Goal: Obtain resource: Obtain resource

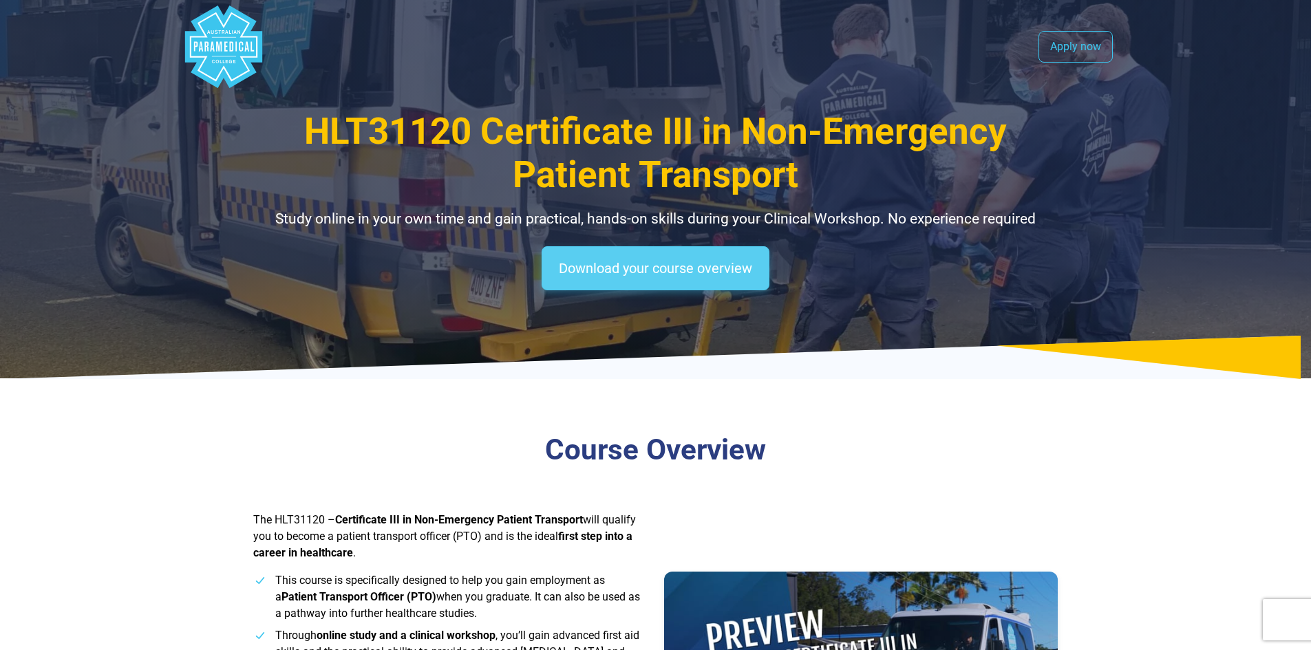
click at [666, 290] on link "Download your course overview" at bounding box center [656, 268] width 228 height 44
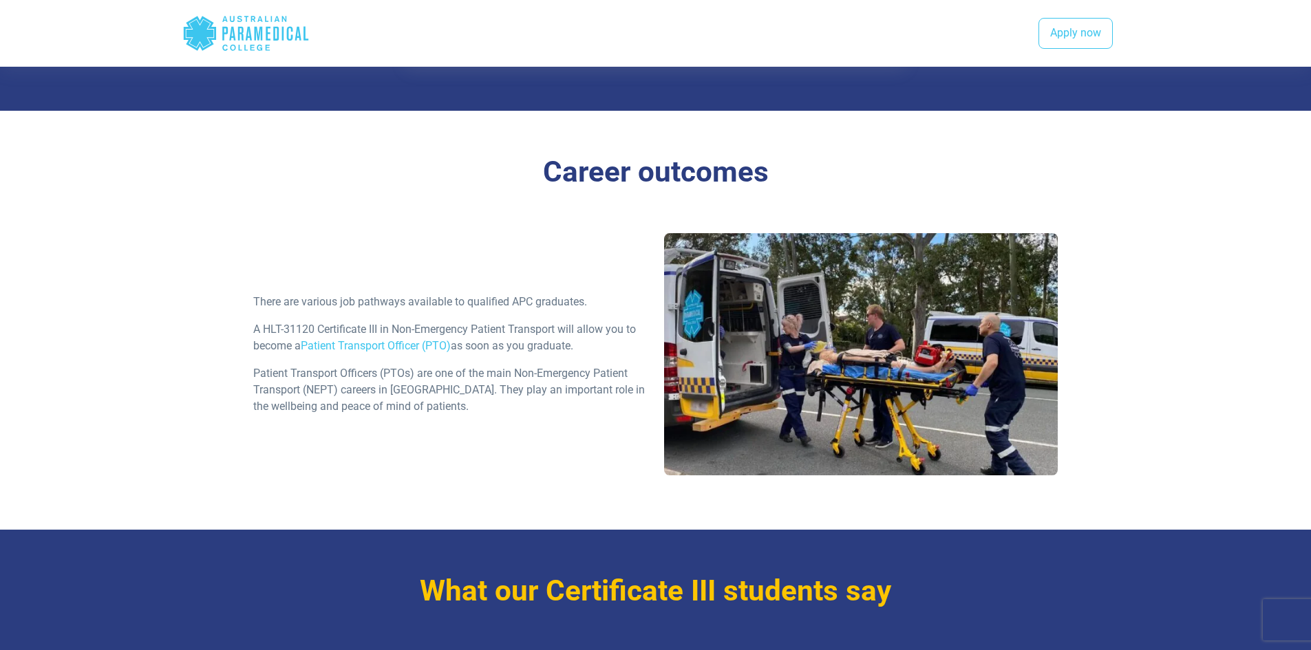
scroll to position [1654, 0]
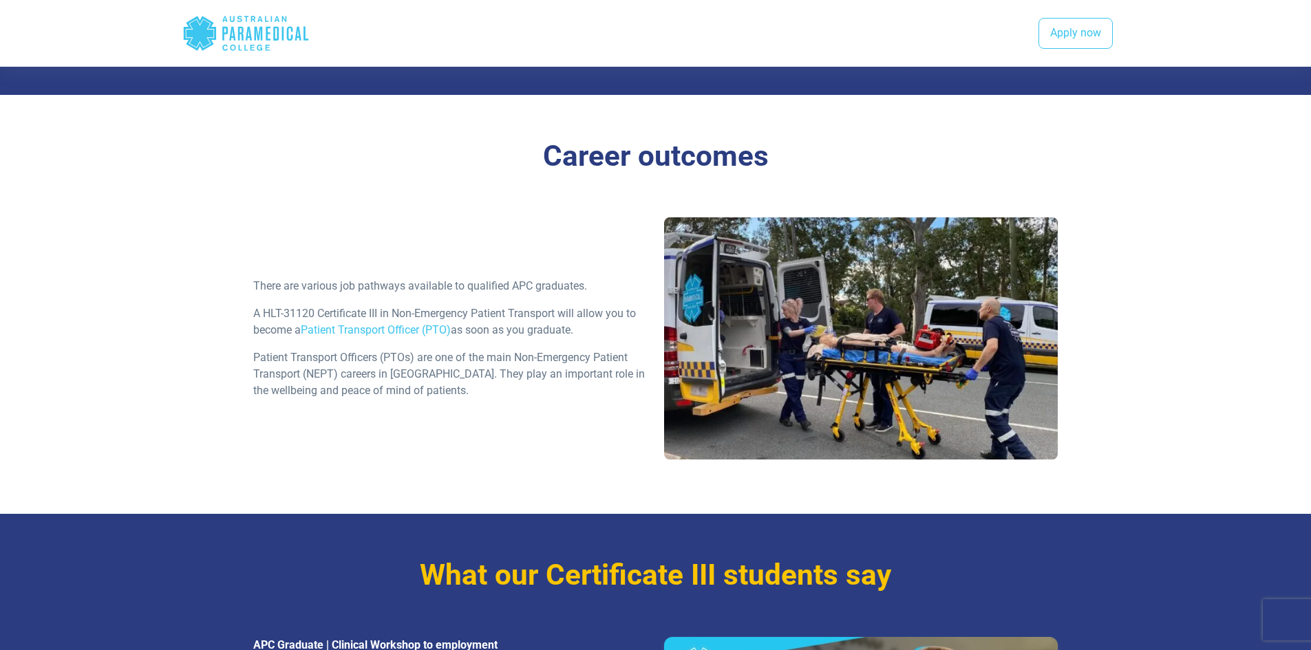
type input "*******"
type input "******"
drag, startPoint x: 549, startPoint y: 284, endPoint x: 460, endPoint y: 268, distance: 91.0
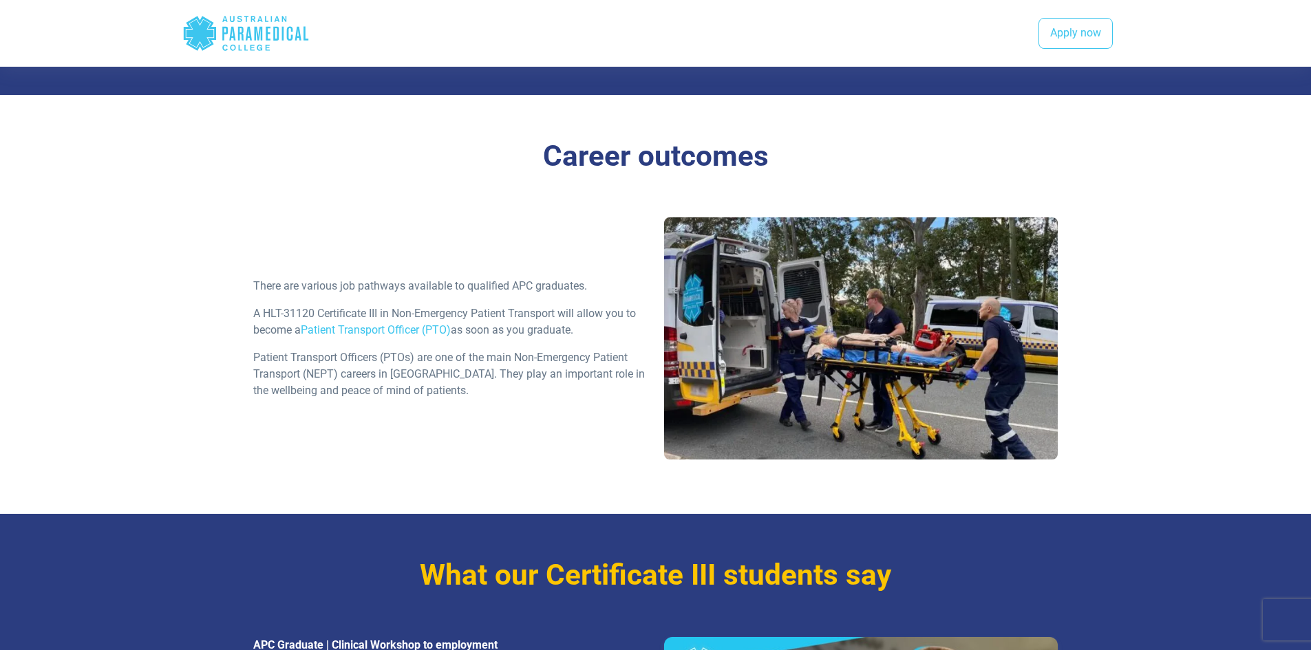
type input "**********"
select select "***"
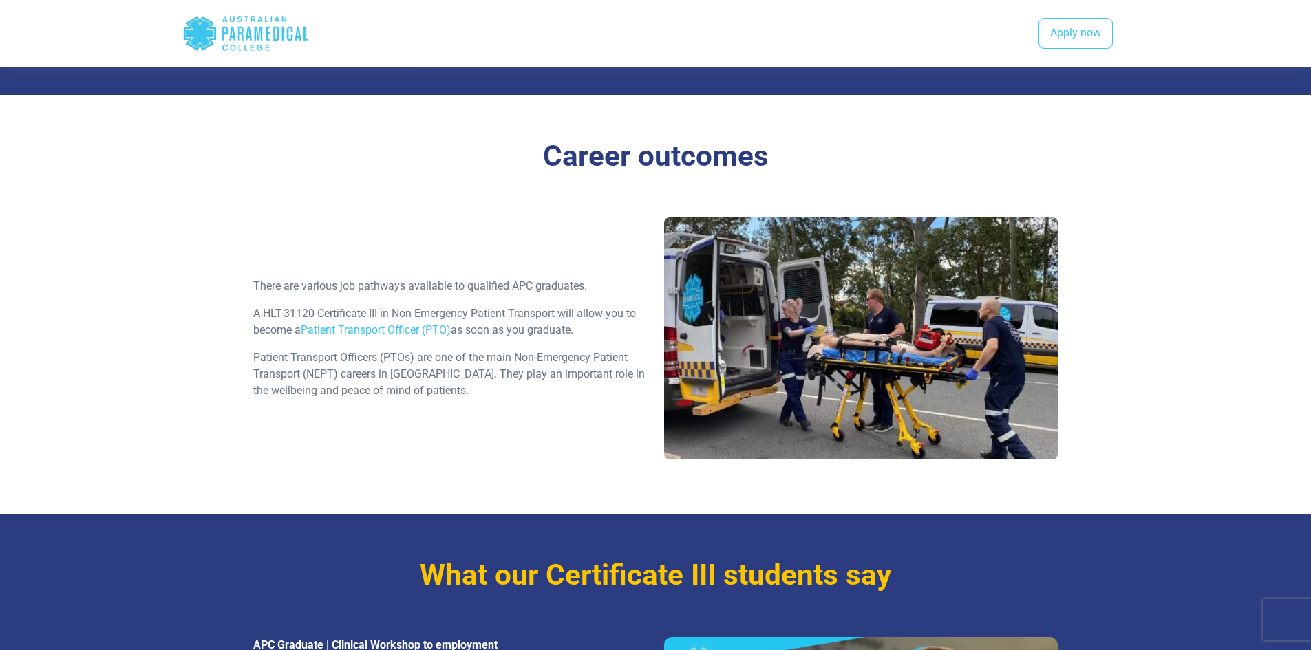
select select "**********"
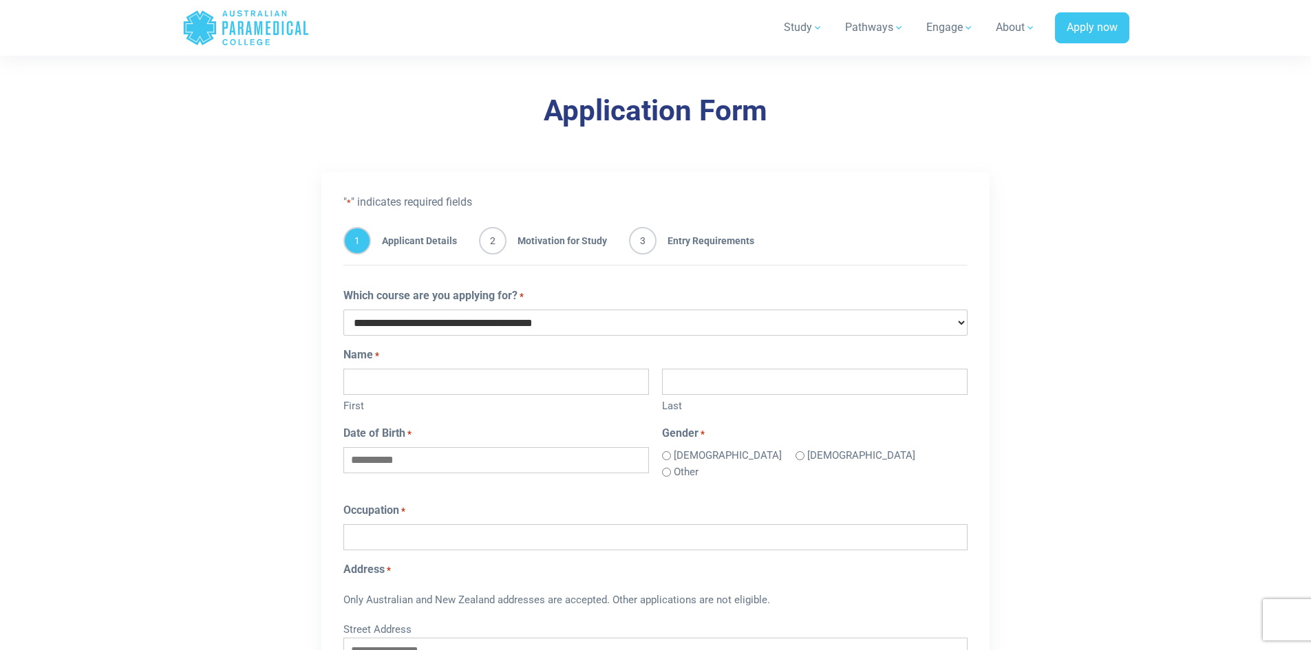
scroll to position [688, 0]
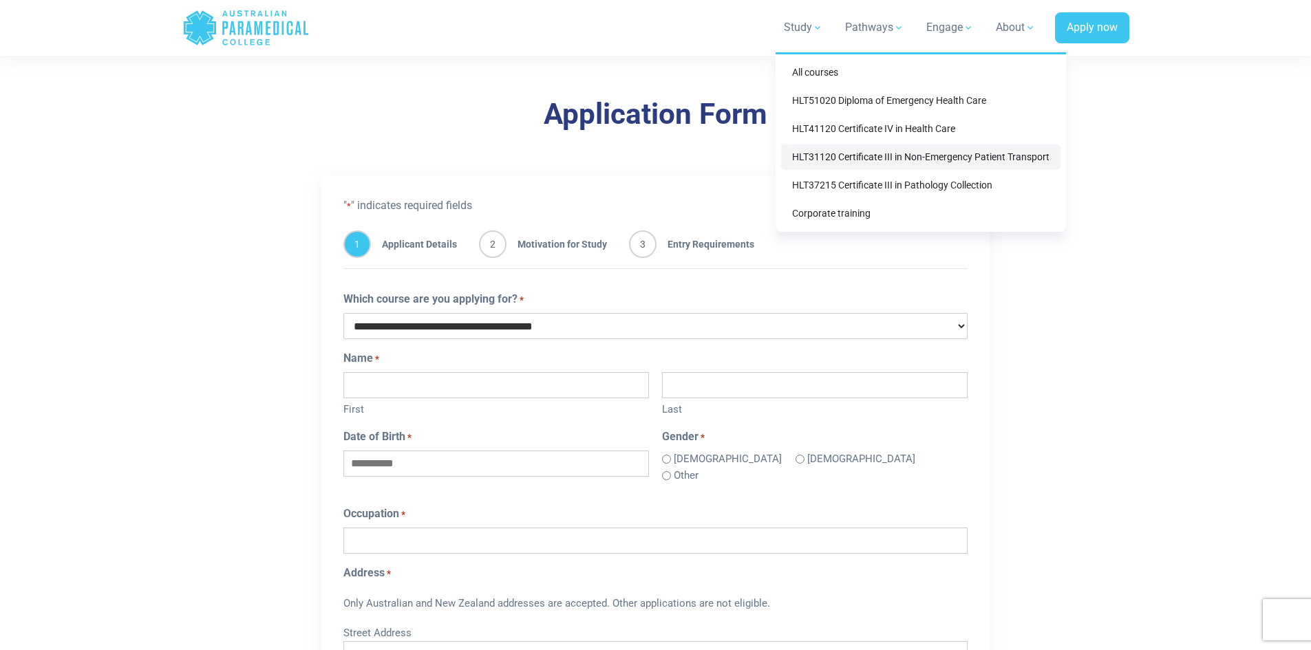
click at [797, 170] on link "HLT31120 Certificate III in Non-Emergency Patient Transport" at bounding box center [920, 157] width 279 height 25
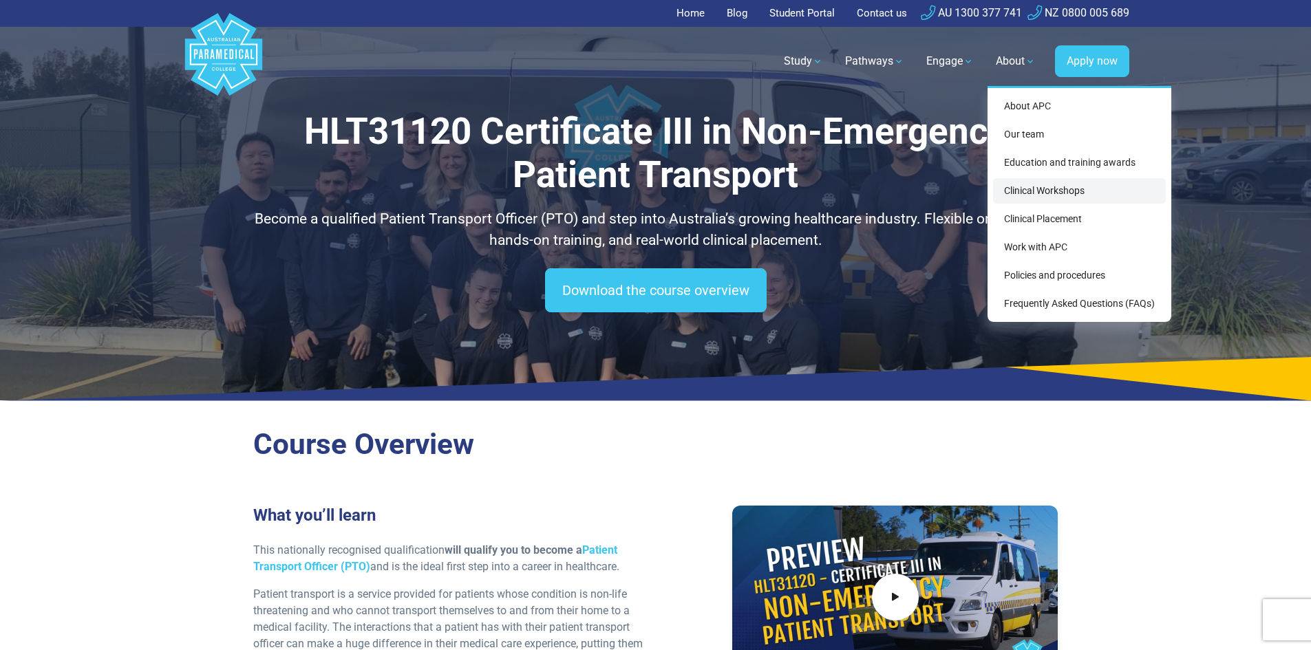
click at [1015, 204] on link "Clinical Workshops" at bounding box center [1079, 190] width 173 height 25
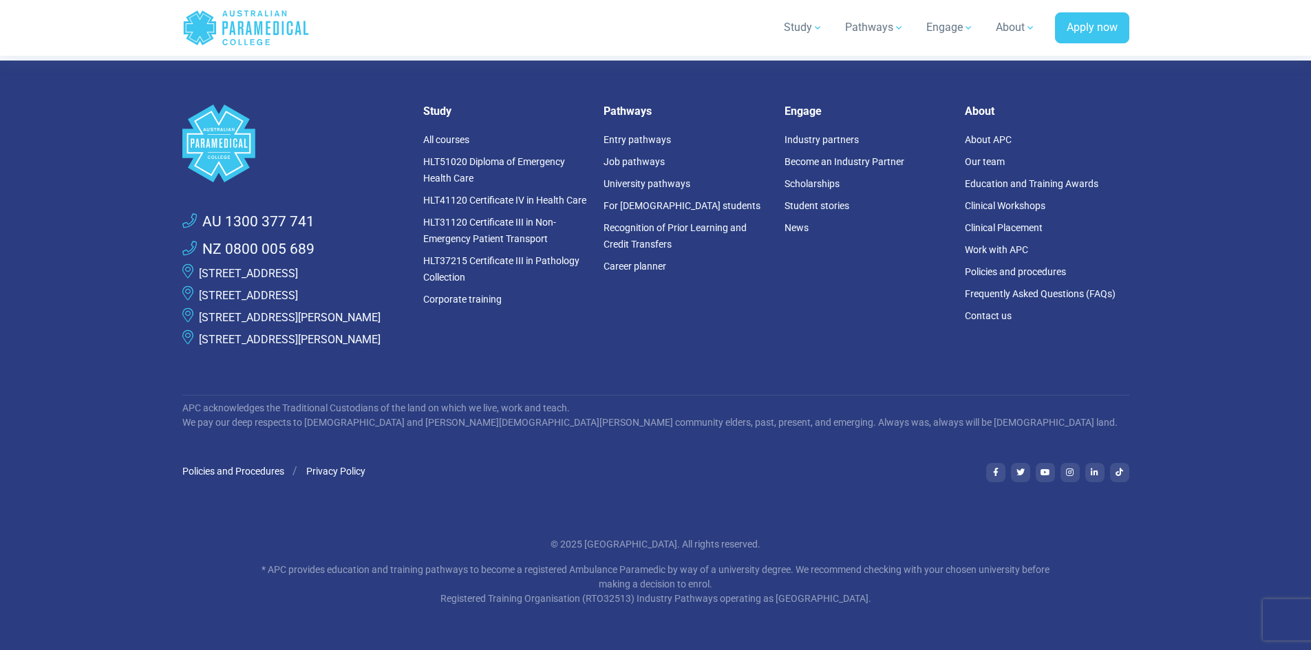
scroll to position [4336, 0]
click at [997, 299] on link "Frequently Asked Questions (FAQs)" at bounding box center [1040, 293] width 151 height 11
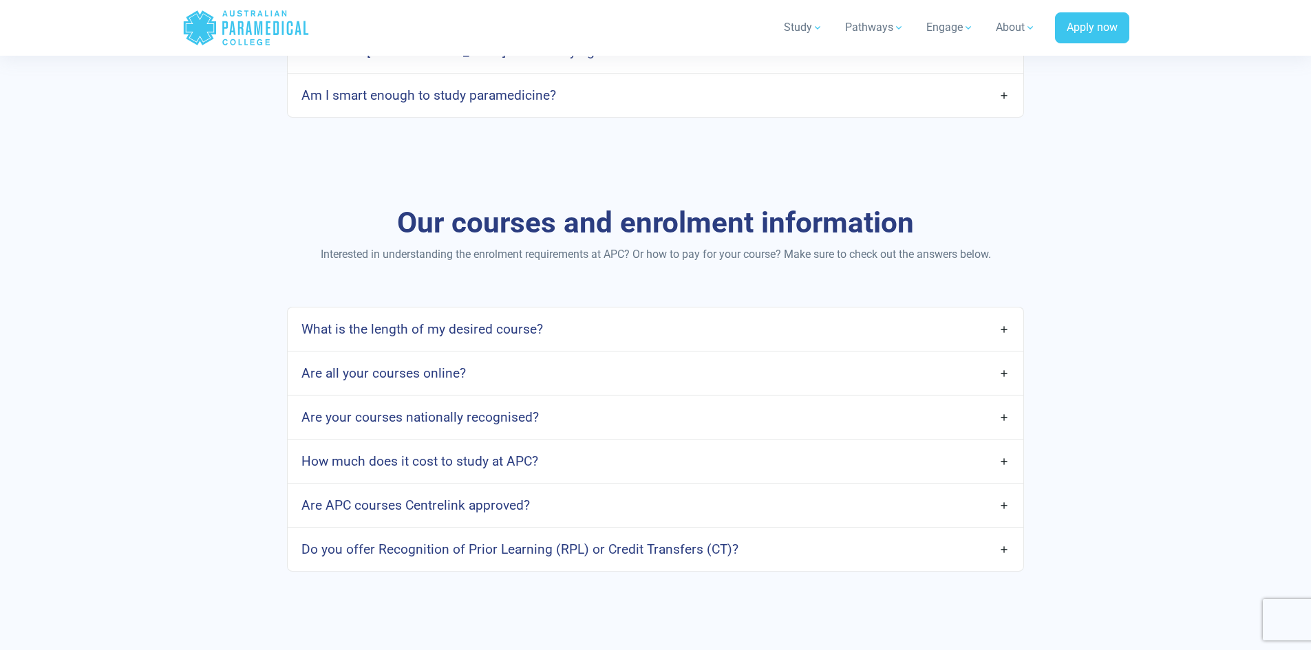
scroll to position [964, 0]
click at [993, 24] on link "Am I too old to study?" at bounding box center [655, 8] width 735 height 32
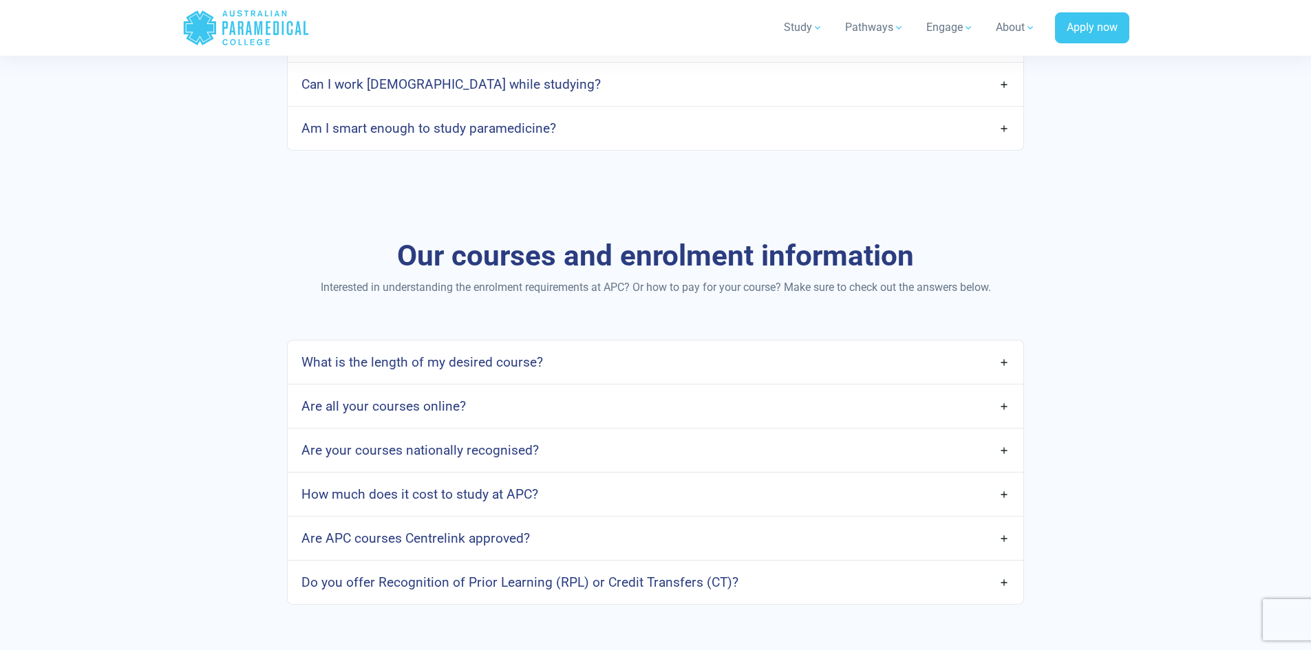
scroll to position [1377, 0]
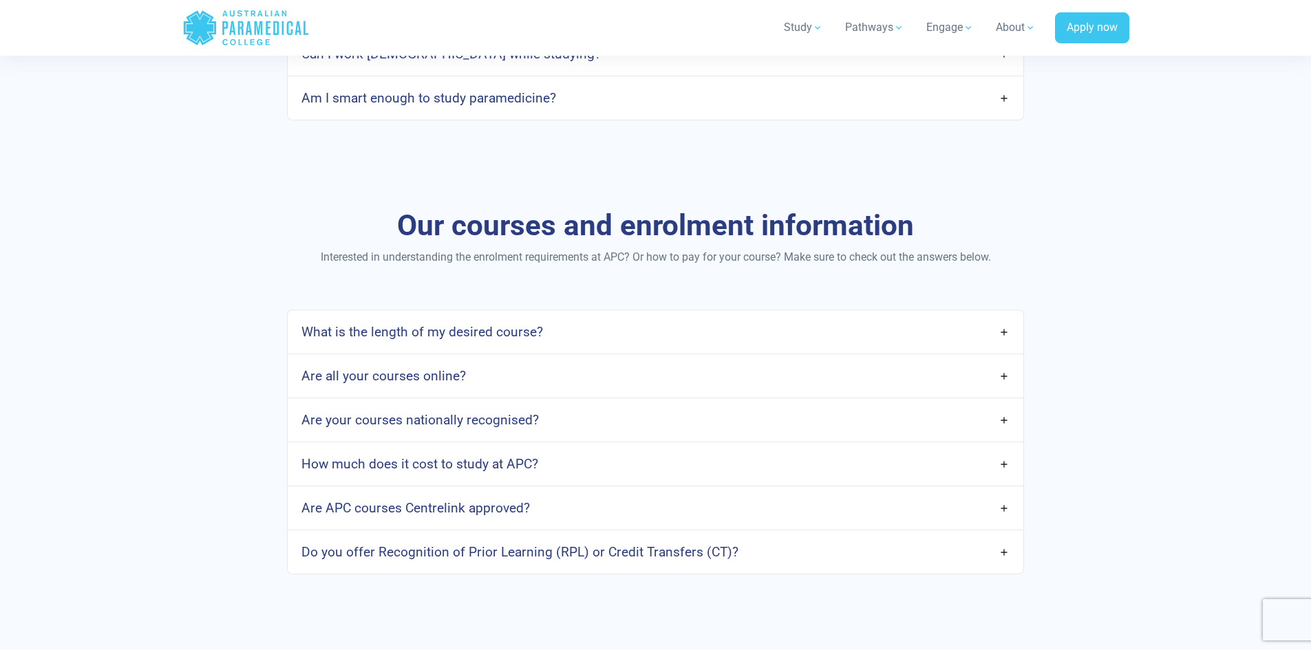
click at [997, 70] on link "Can I work full-time while studying?" at bounding box center [655, 54] width 735 height 32
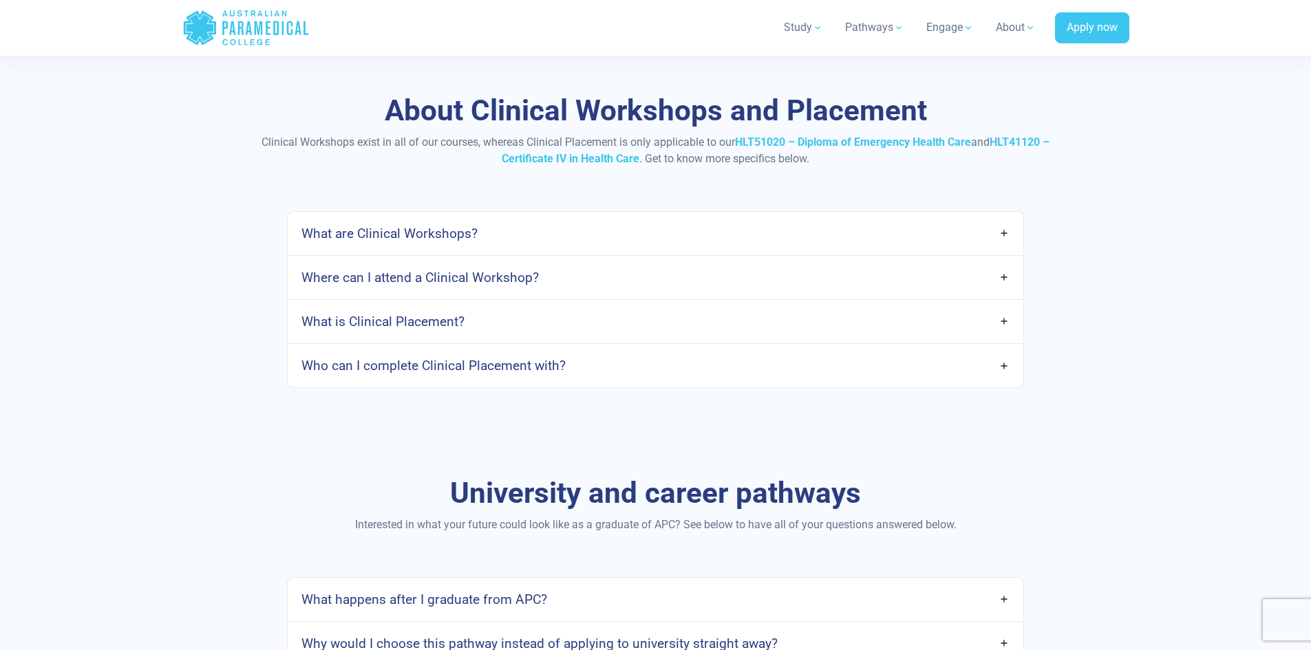
scroll to position [2409, 0]
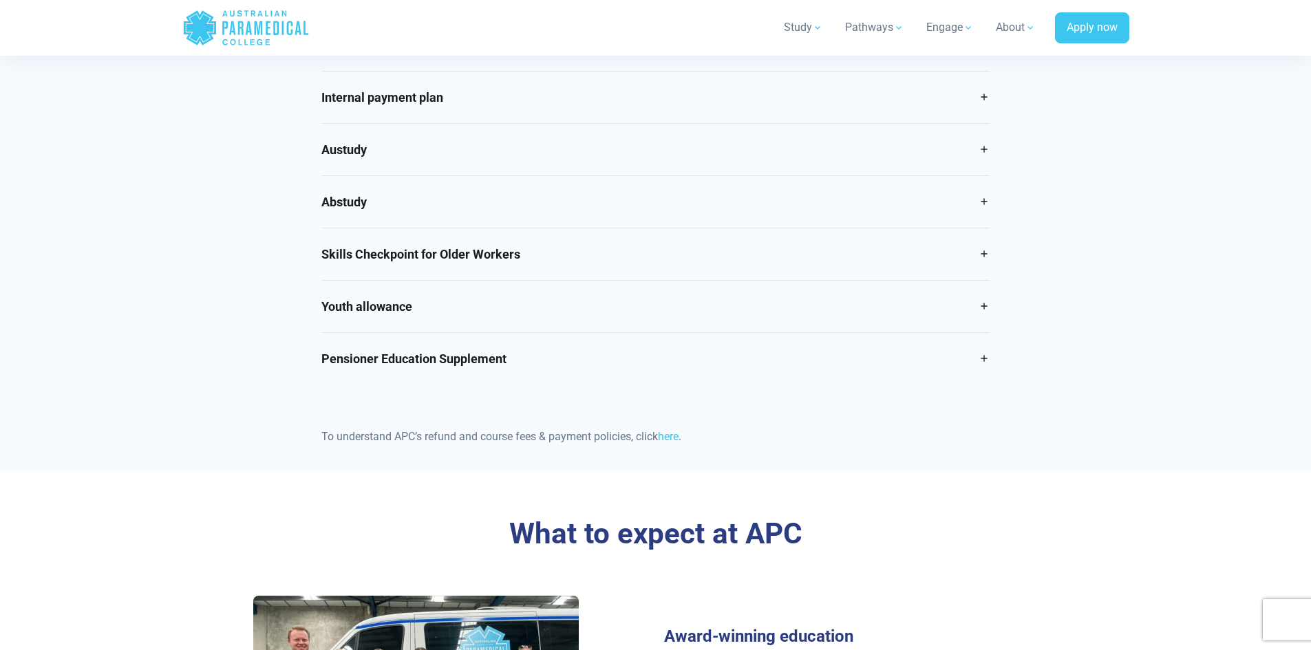
scroll to position [757, 0]
click at [555, 279] on link "Skills Checkpoint for Older Workers" at bounding box center [655, 253] width 668 height 52
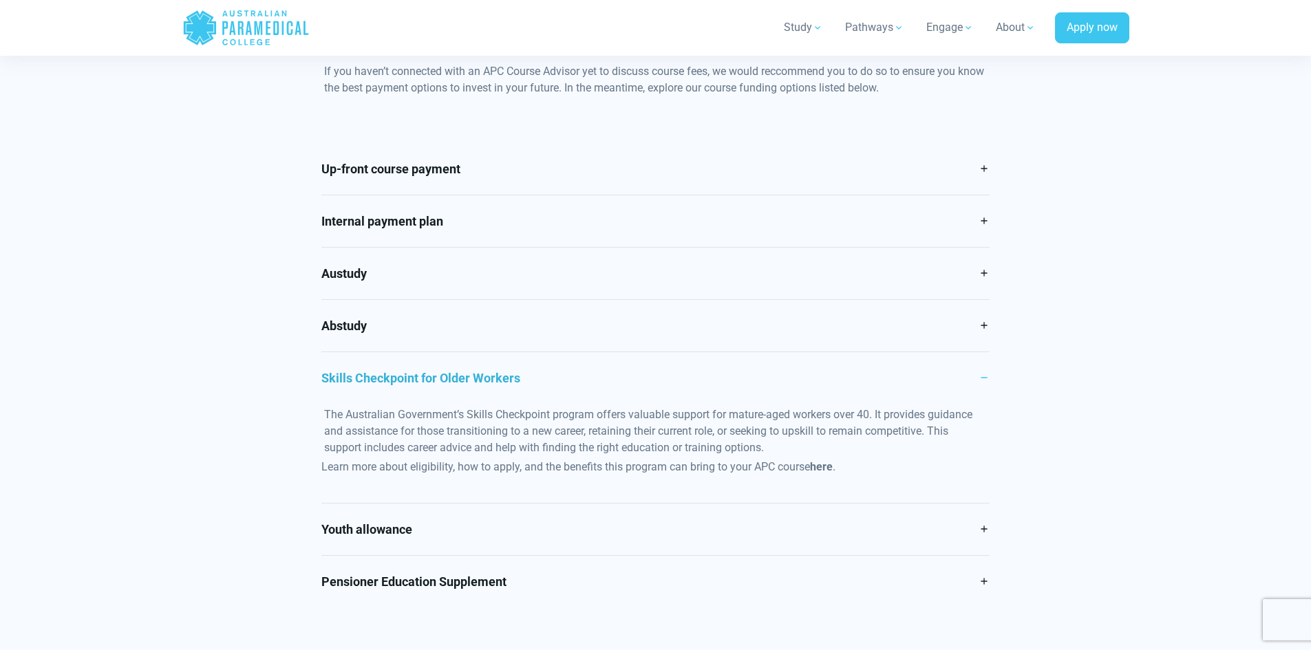
scroll to position [619, 0]
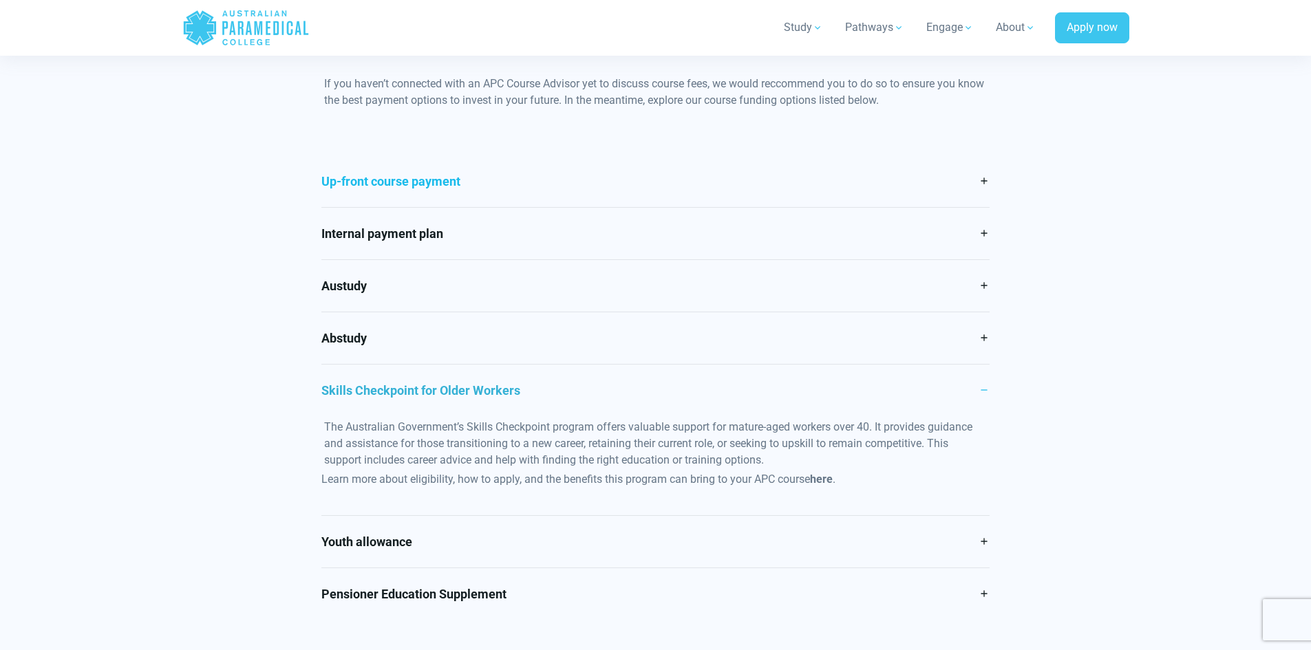
click at [979, 207] on link "Up-front course payment" at bounding box center [655, 182] width 668 height 52
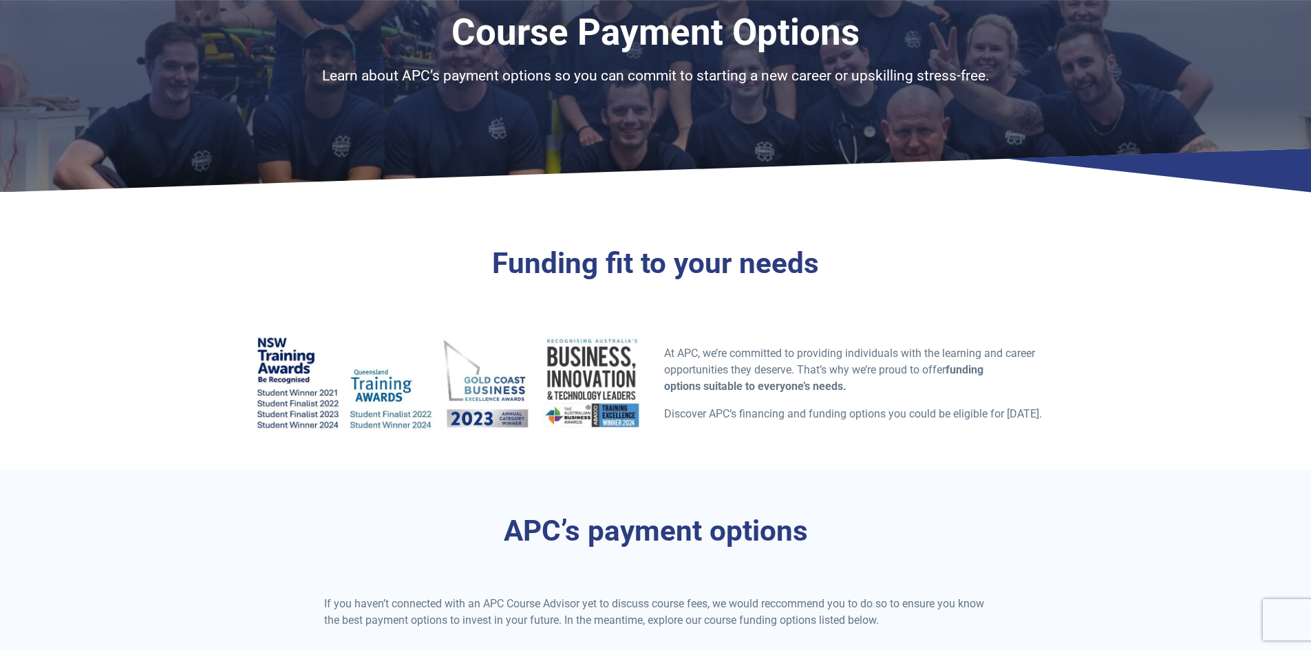
scroll to position [0, 0]
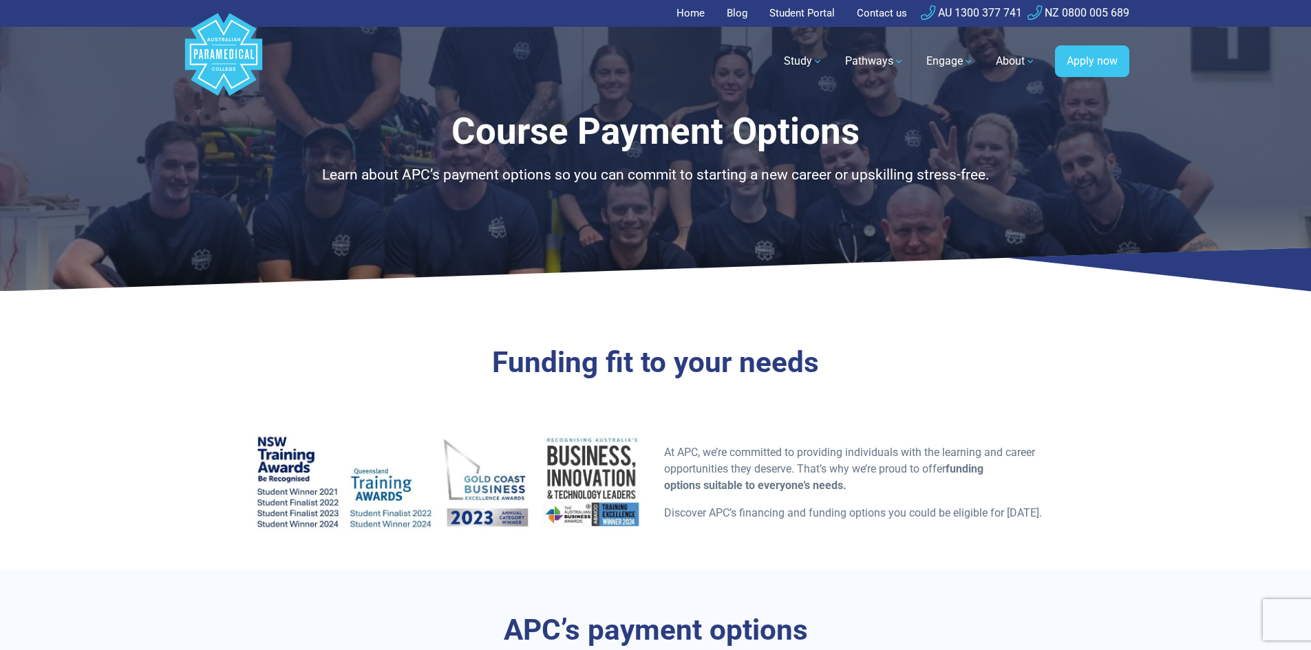
click at [677, 17] on link "Home" at bounding box center [695, 13] width 36 height 27
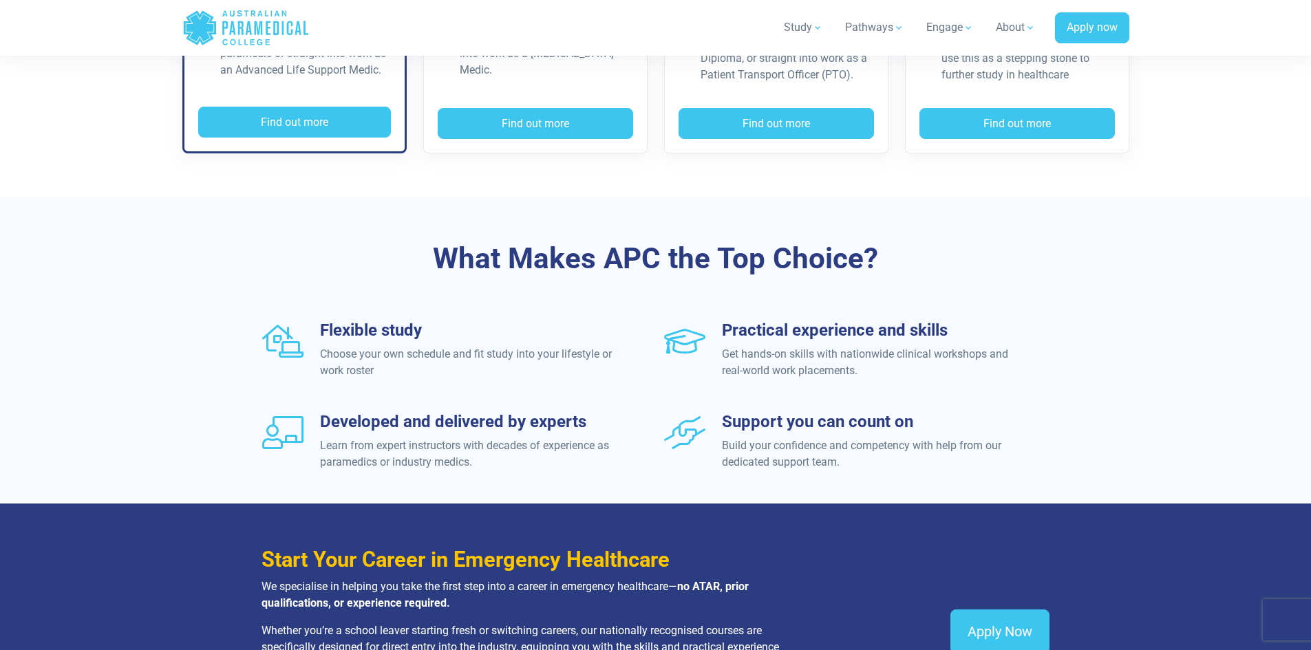
scroll to position [1652, 0]
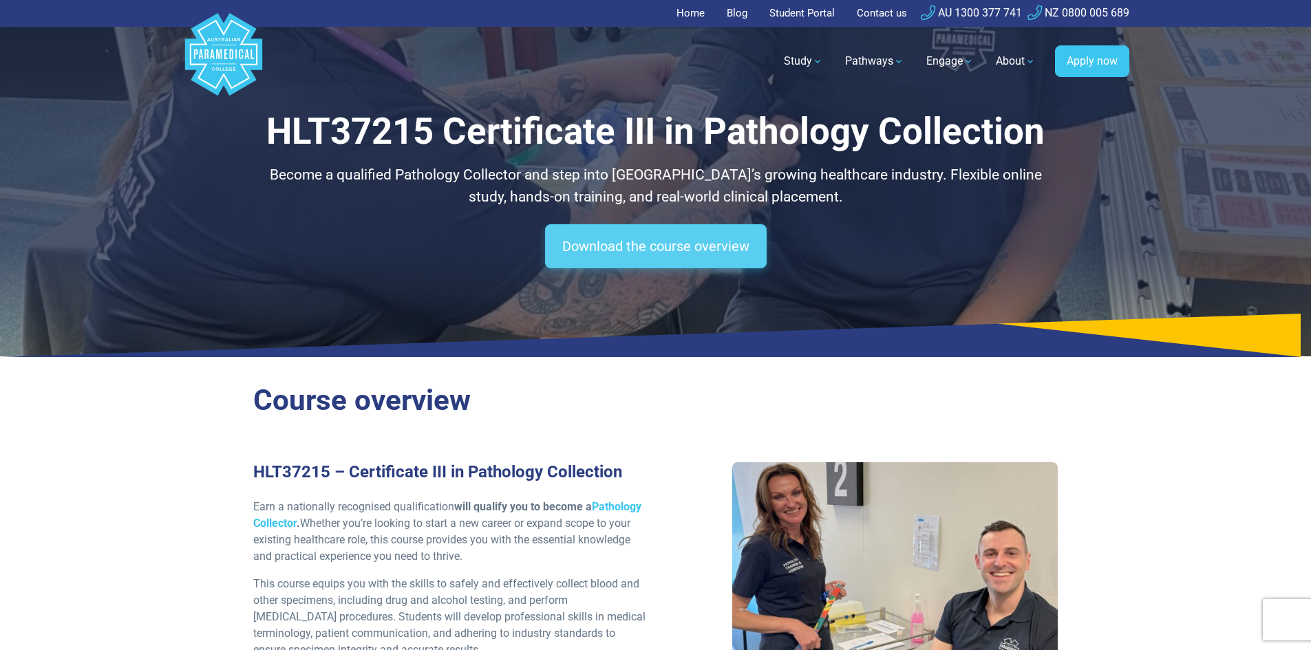
click at [667, 268] on link "Download the course overview" at bounding box center [656, 246] width 222 height 44
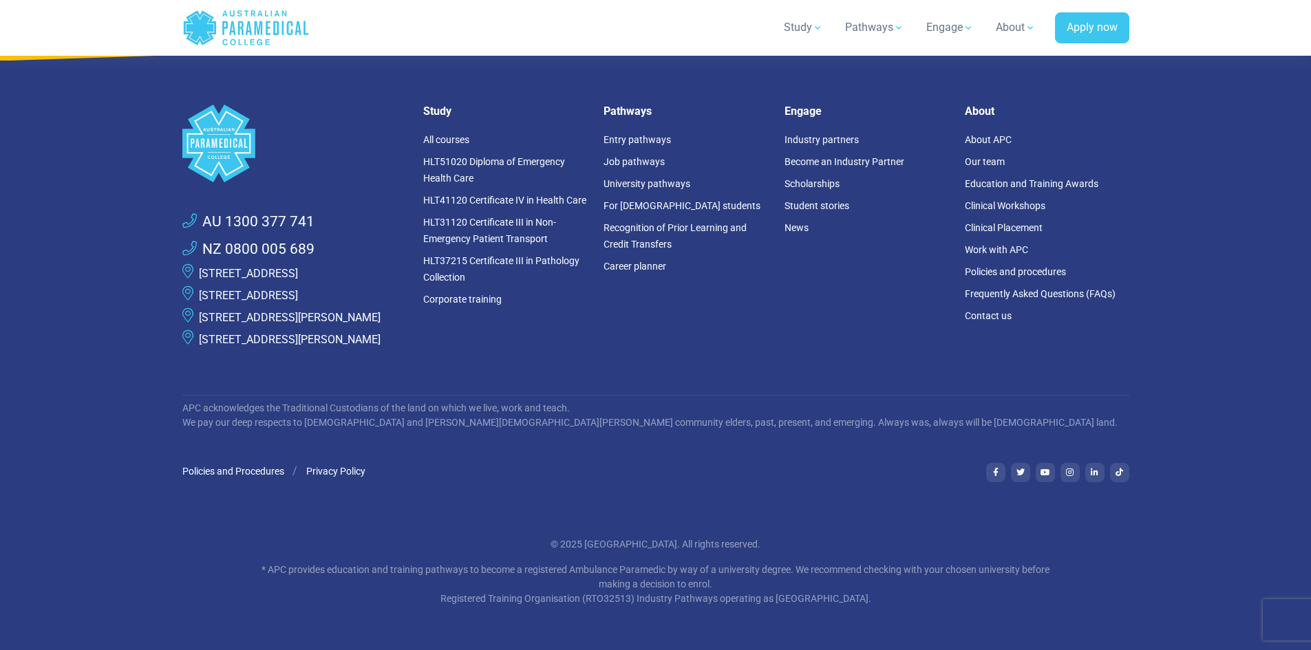
scroll to position [6849, 0]
